Goal: Task Accomplishment & Management: Use online tool/utility

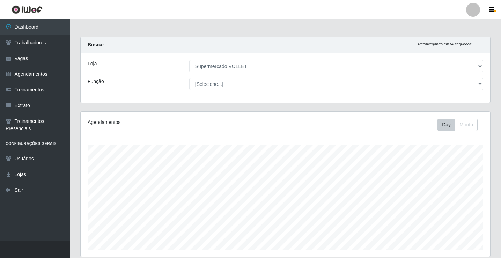
select select "72"
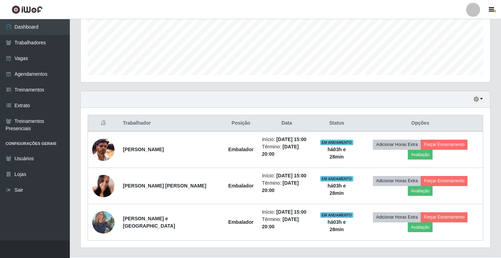
scroll to position [145, 409]
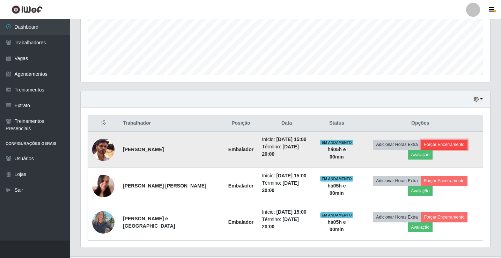
click at [432, 144] on button "Forçar Encerramento" at bounding box center [443, 145] width 47 height 10
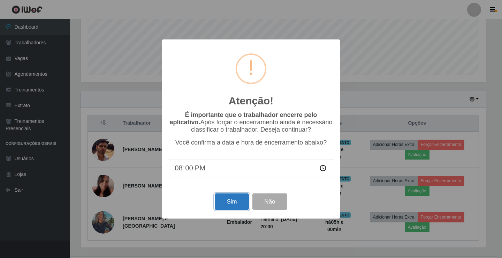
click at [231, 202] on button "Sim" at bounding box center [232, 201] width 34 height 16
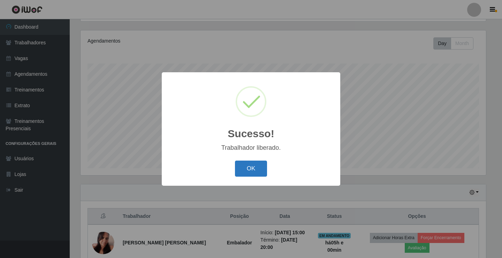
click at [249, 167] on button "OK" at bounding box center [251, 168] width 32 height 16
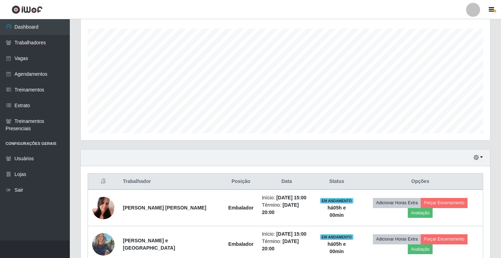
scroll to position [143, 0]
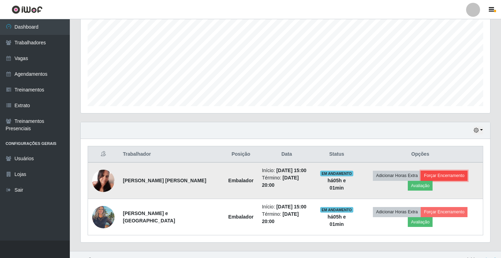
click at [424, 176] on button "Forçar Encerramento" at bounding box center [443, 176] width 47 height 10
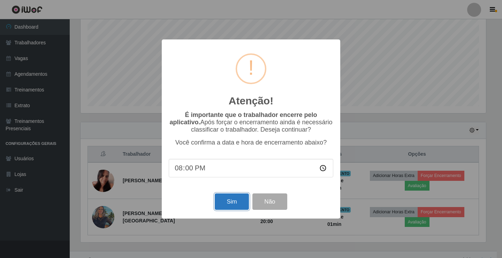
click at [238, 208] on button "Sim" at bounding box center [232, 201] width 34 height 16
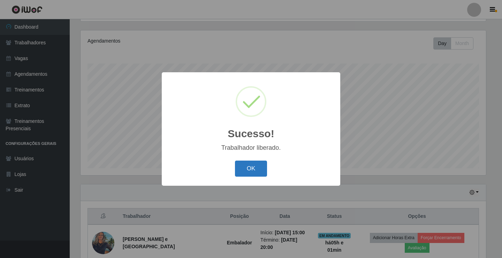
click at [250, 163] on button "OK" at bounding box center [251, 168] width 32 height 16
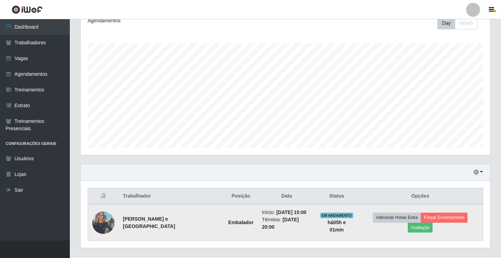
scroll to position [112, 0]
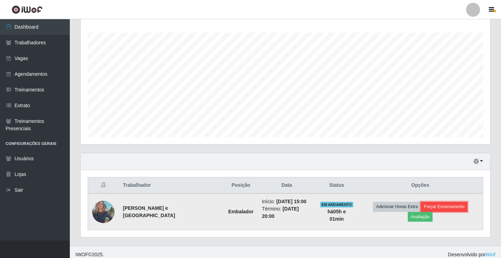
click at [420, 210] on button "Forçar Encerramento" at bounding box center [443, 207] width 47 height 10
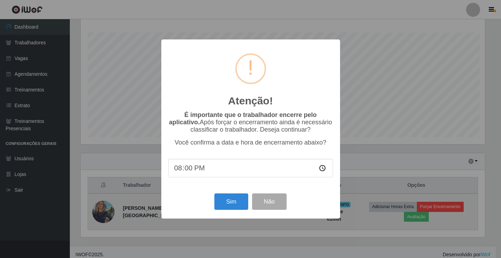
scroll to position [145, 406]
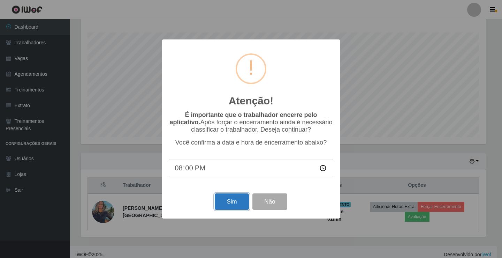
click at [224, 203] on button "Sim" at bounding box center [232, 201] width 34 height 16
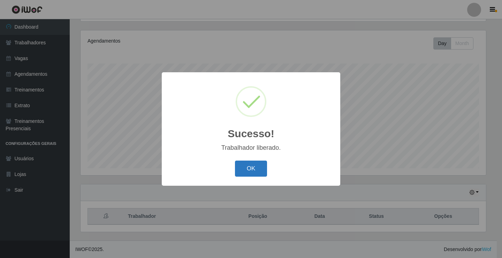
click at [250, 169] on button "OK" at bounding box center [251, 168] width 32 height 16
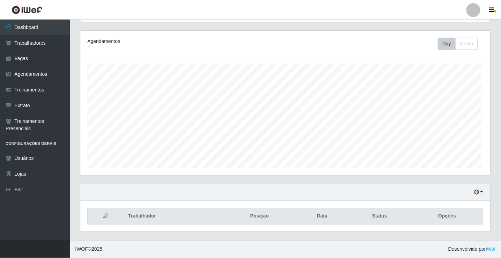
scroll to position [145, 409]
